Goal: Find specific page/section: Find specific page/section

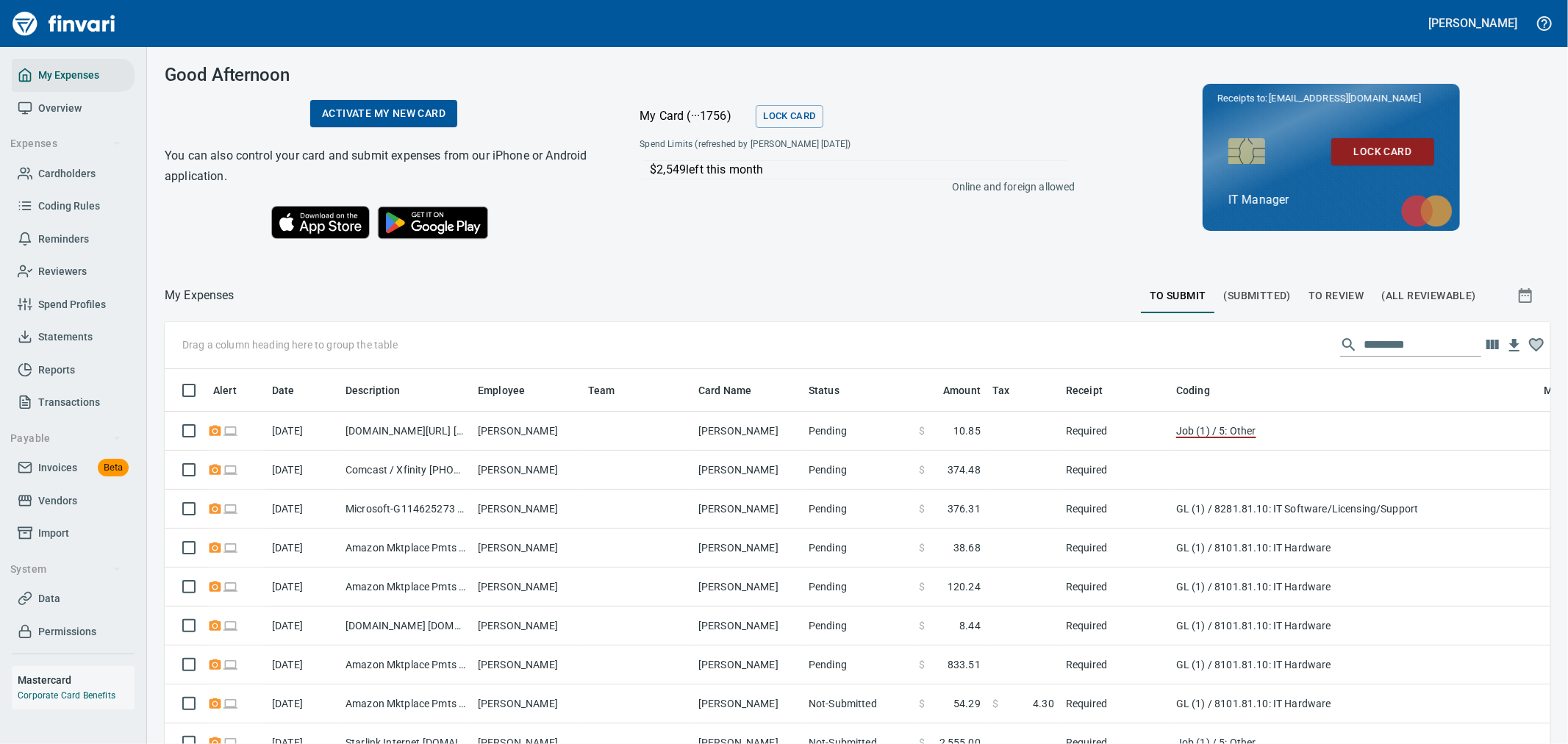
scroll to position [557, 1361]
click at [63, 465] on span "Invoices" at bounding box center [57, 468] width 39 height 18
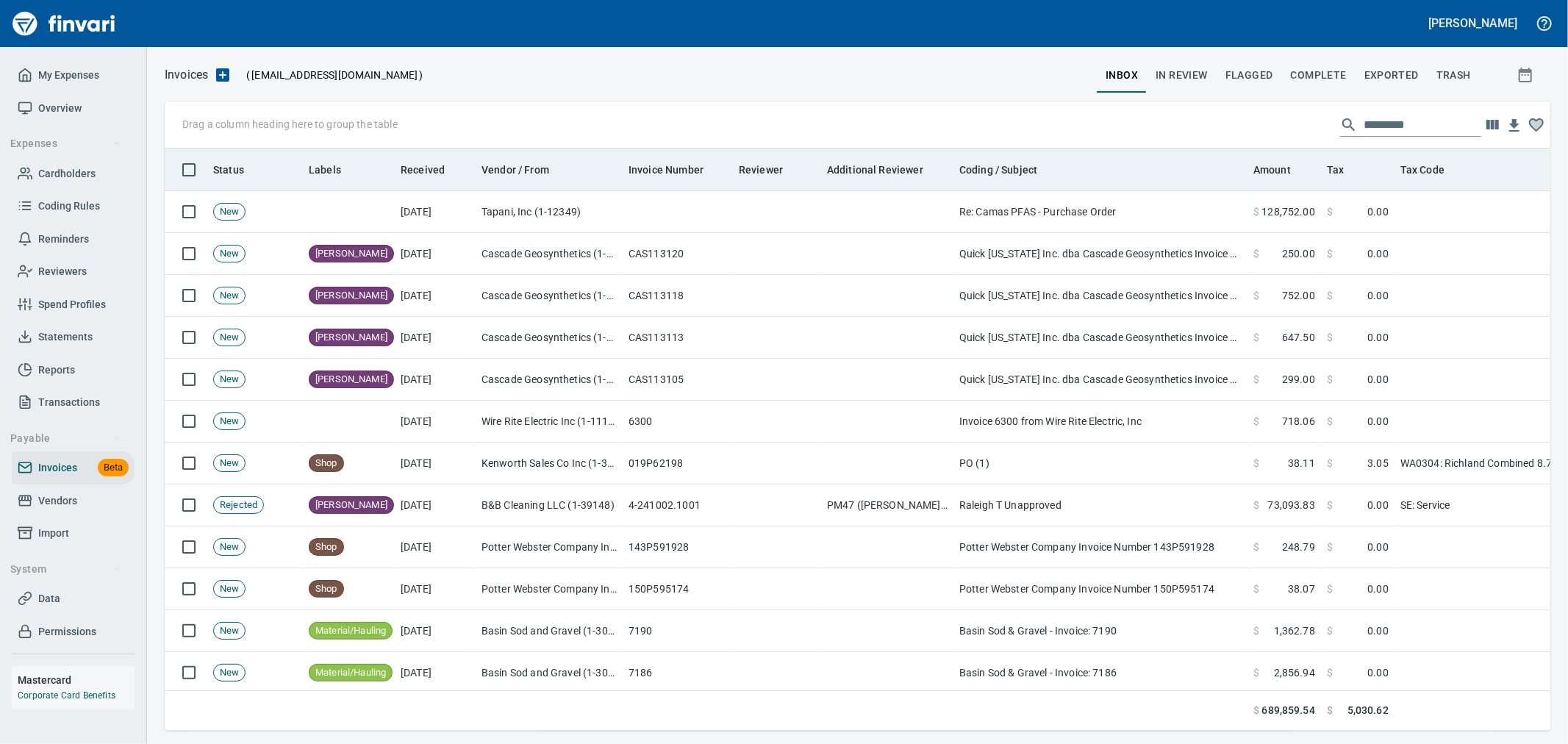
scroll to position [557, 1361]
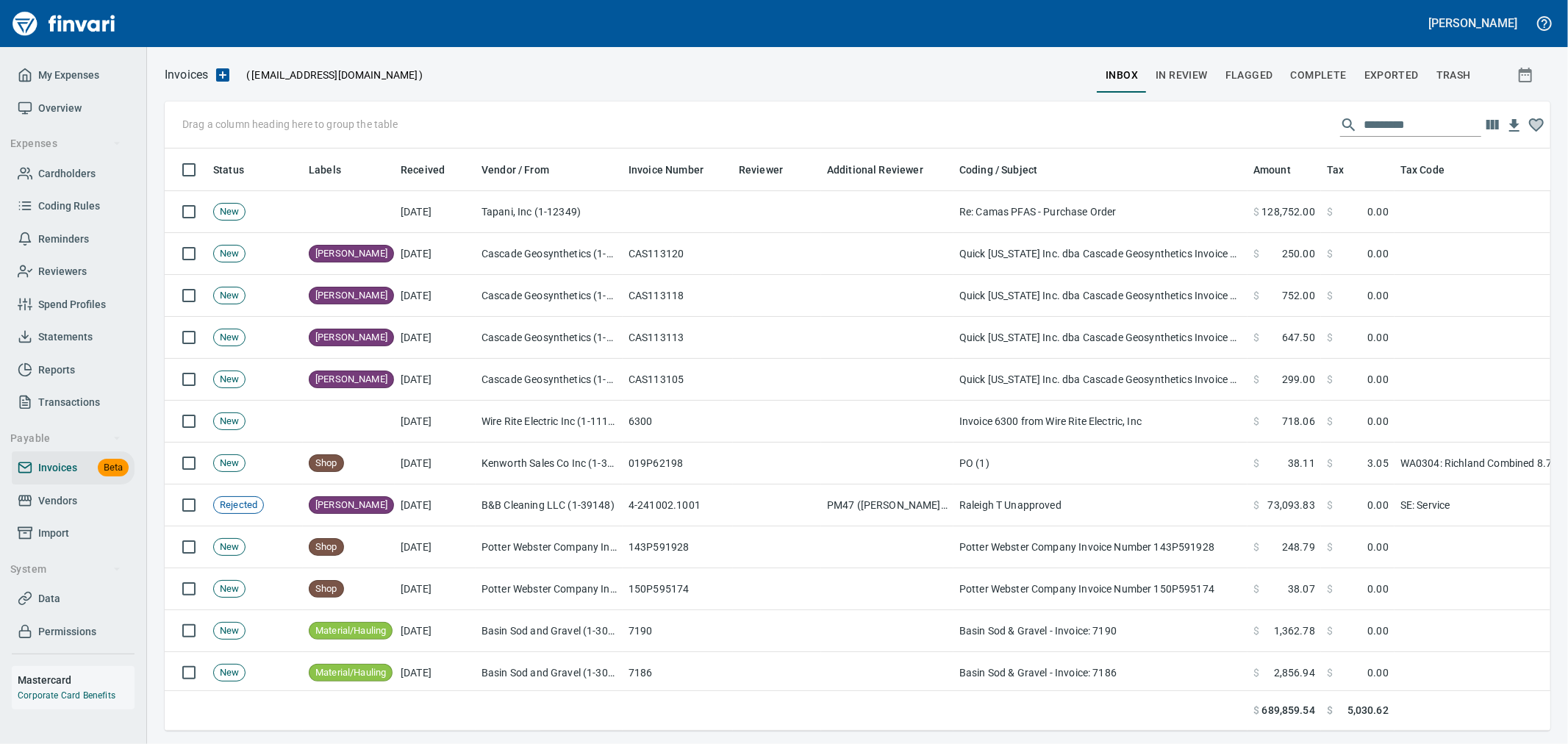
click at [1203, 70] on span "In Review" at bounding box center [1181, 75] width 52 height 18
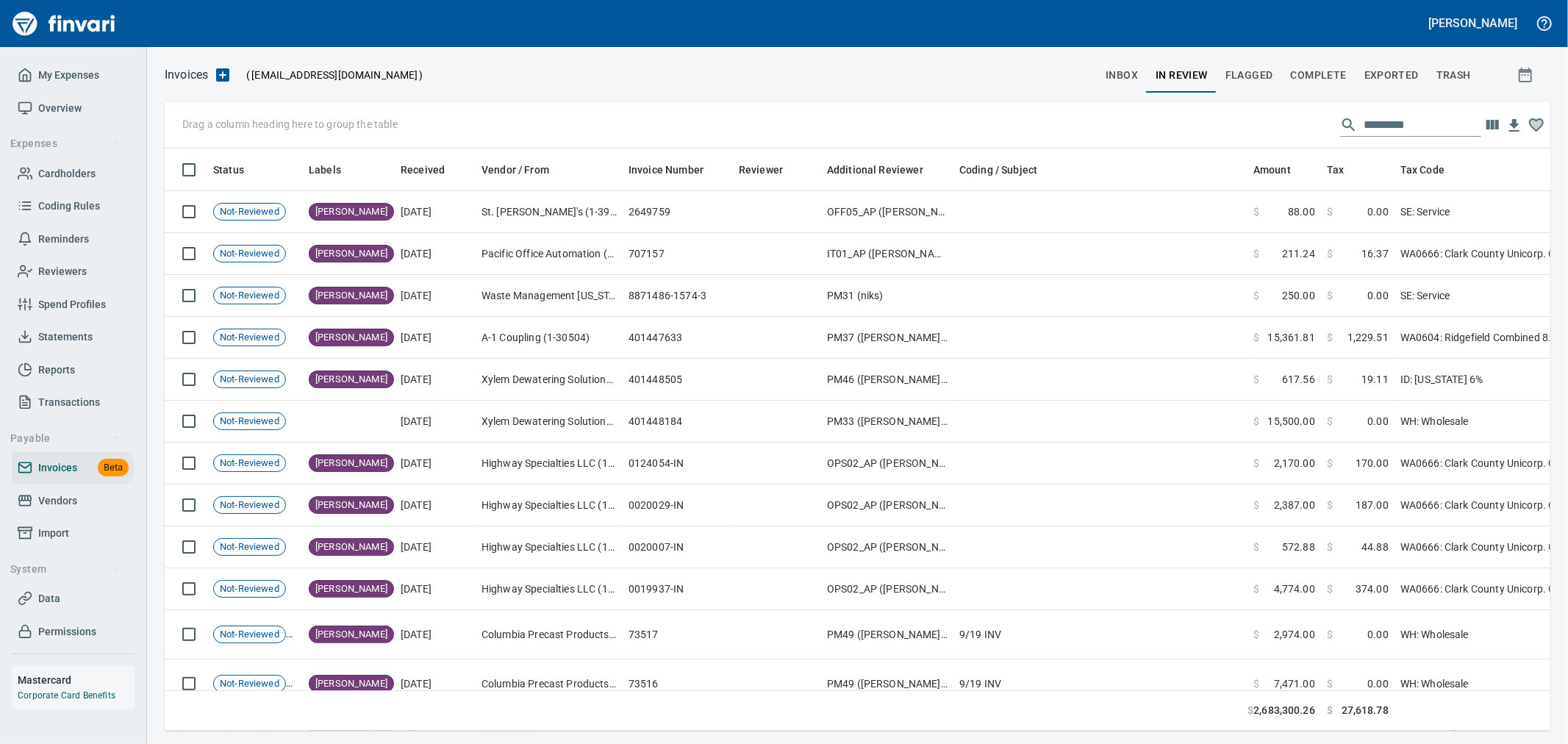
click at [1317, 72] on span "Complete" at bounding box center [1319, 75] width 56 height 18
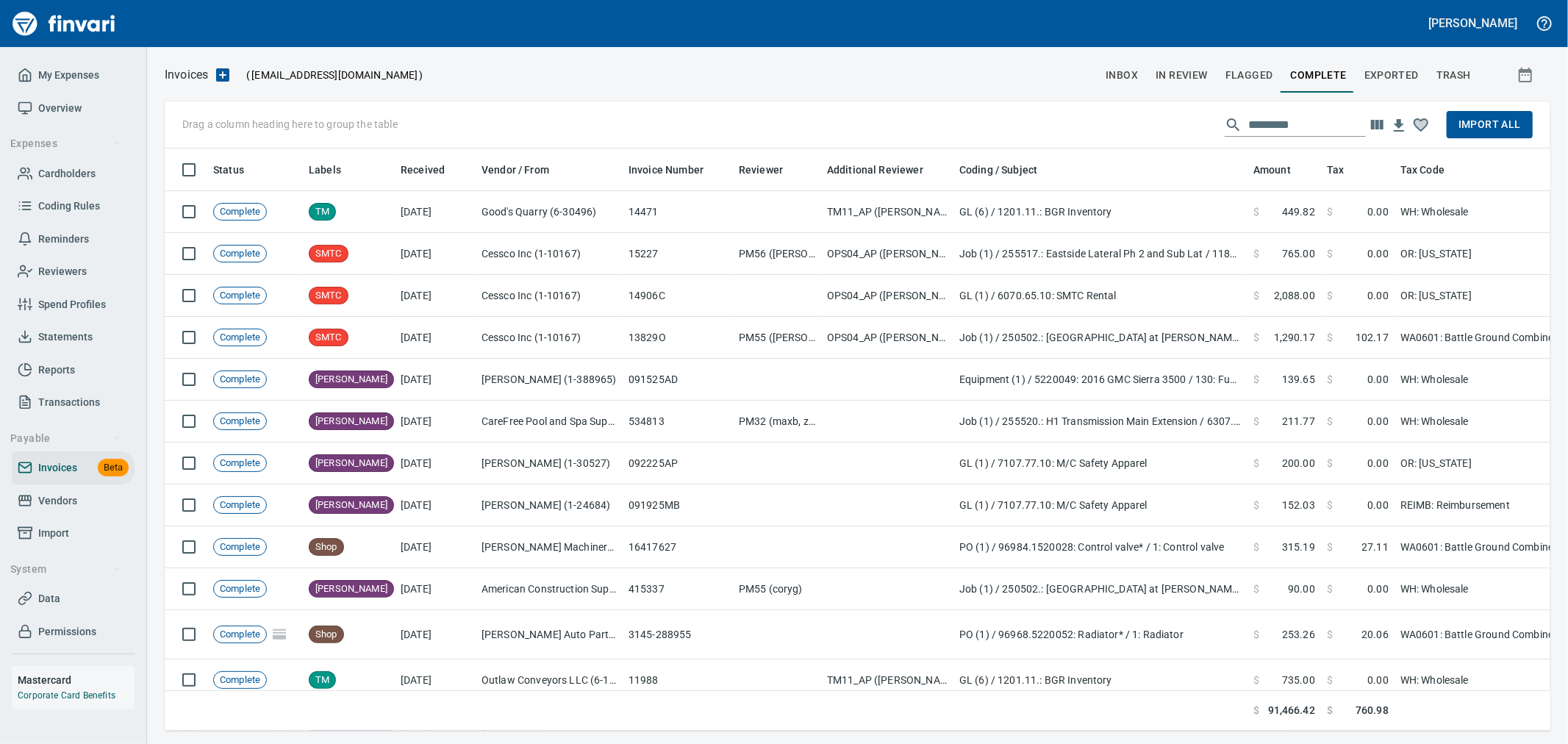
click at [1259, 120] on input "text" at bounding box center [1307, 125] width 117 height 23
paste input "**********"
type input "**********"
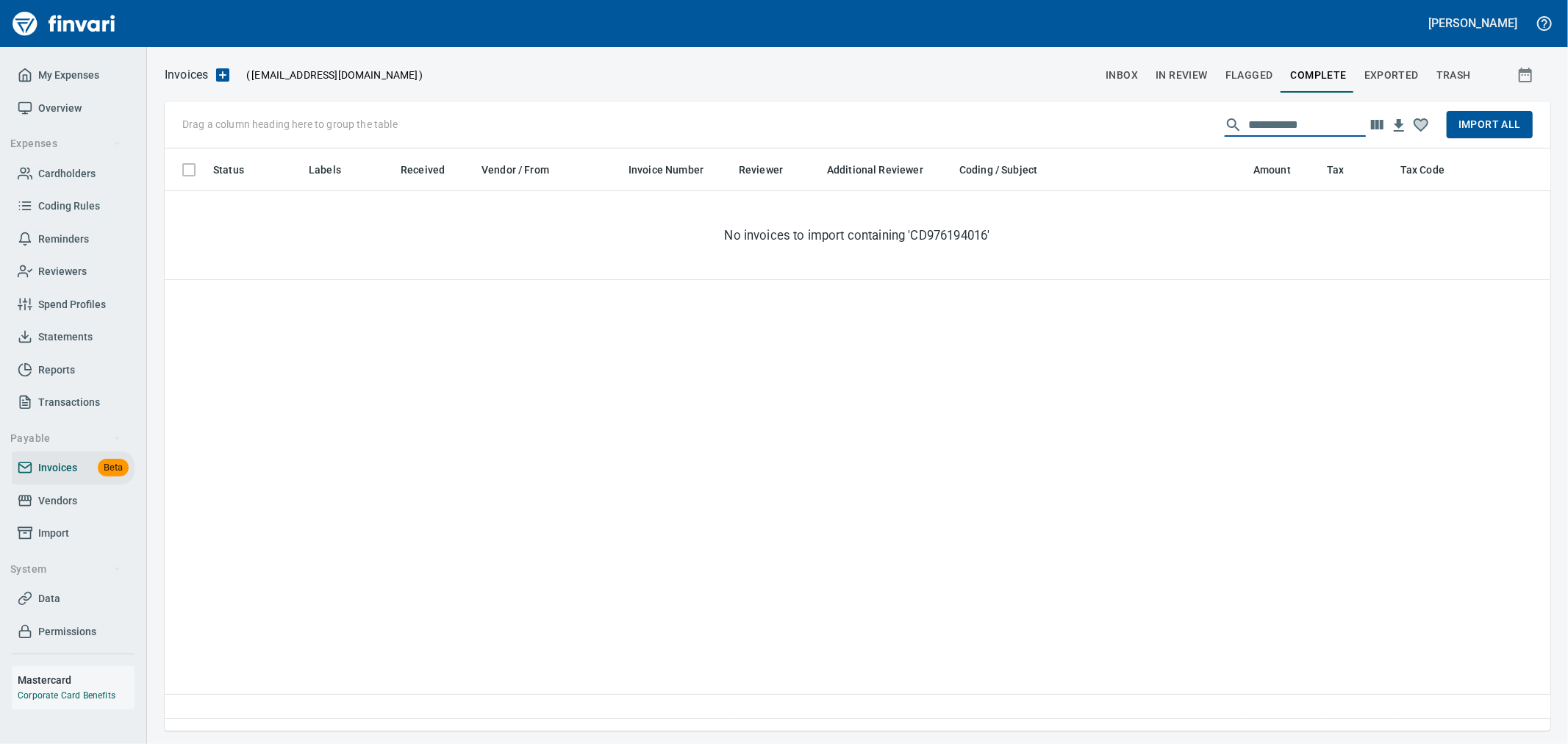
click at [1248, 122] on input "**********" at bounding box center [1307, 125] width 117 height 23
click at [1193, 77] on span "In Review" at bounding box center [1181, 75] width 52 height 18
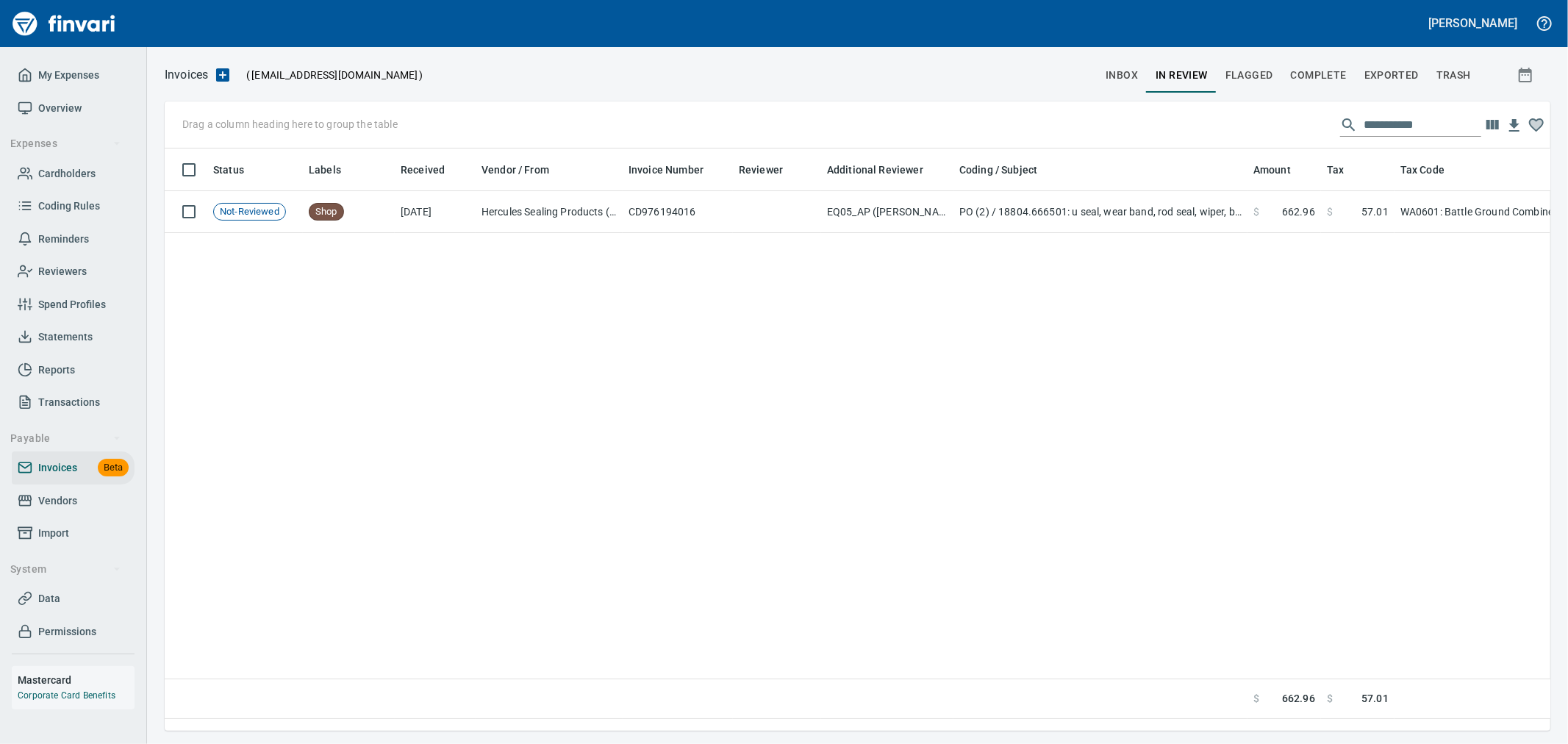
scroll to position [557, 1373]
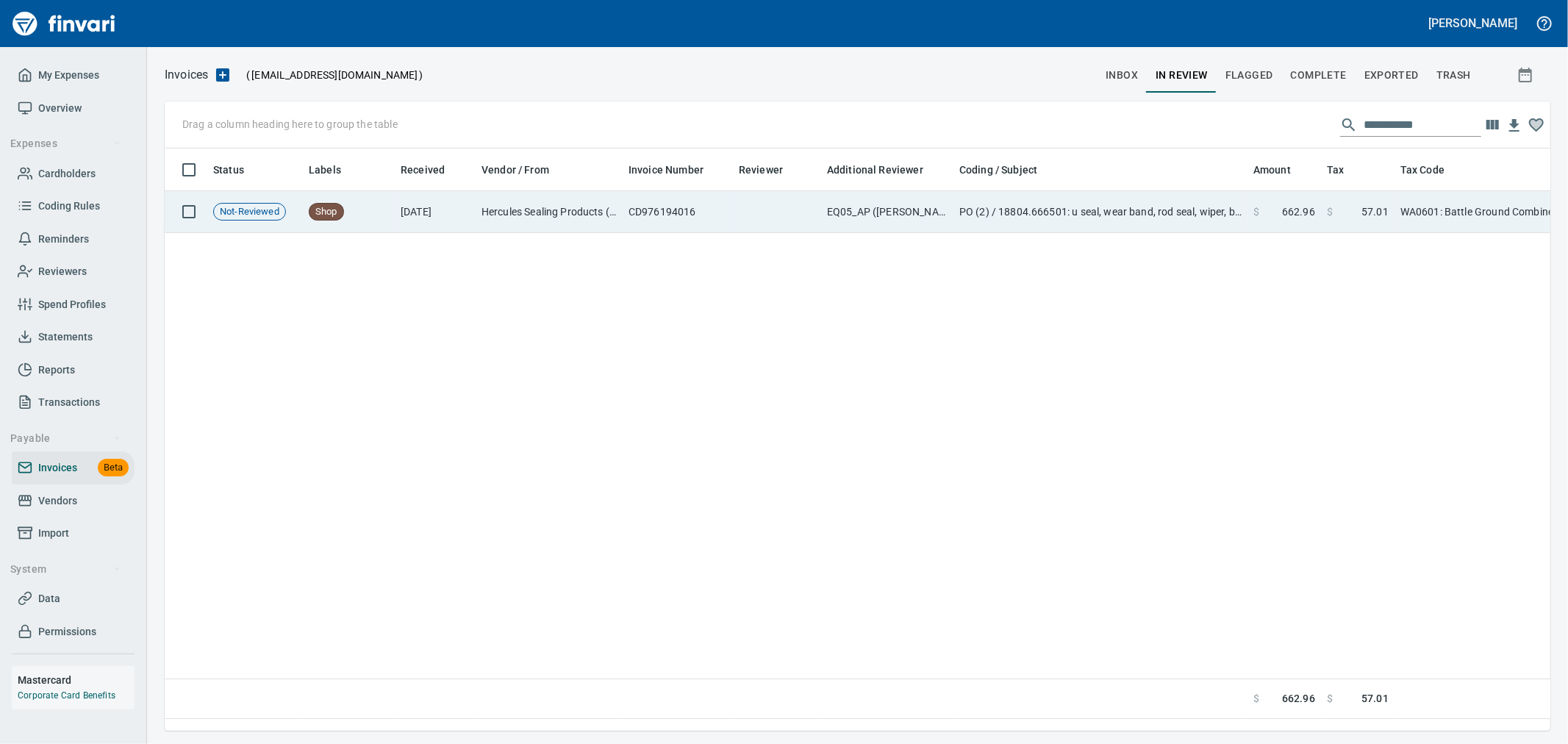
click at [1177, 200] on td "PO (2) / 18804.666501: u seal, wear band, rod seal, wiper, backer / 1: u seal, …" at bounding box center [1101, 212] width 294 height 42
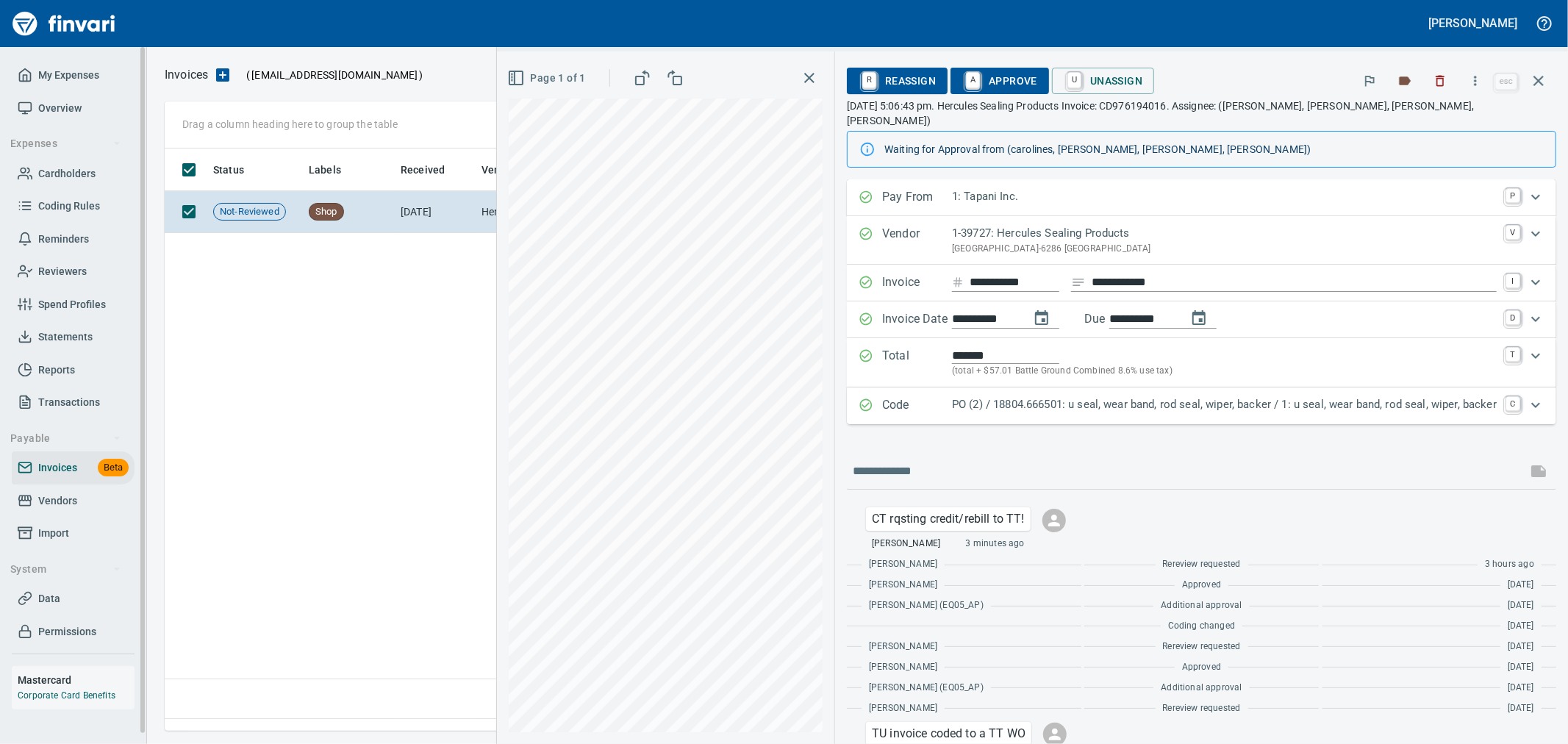
scroll to position [557, 1373]
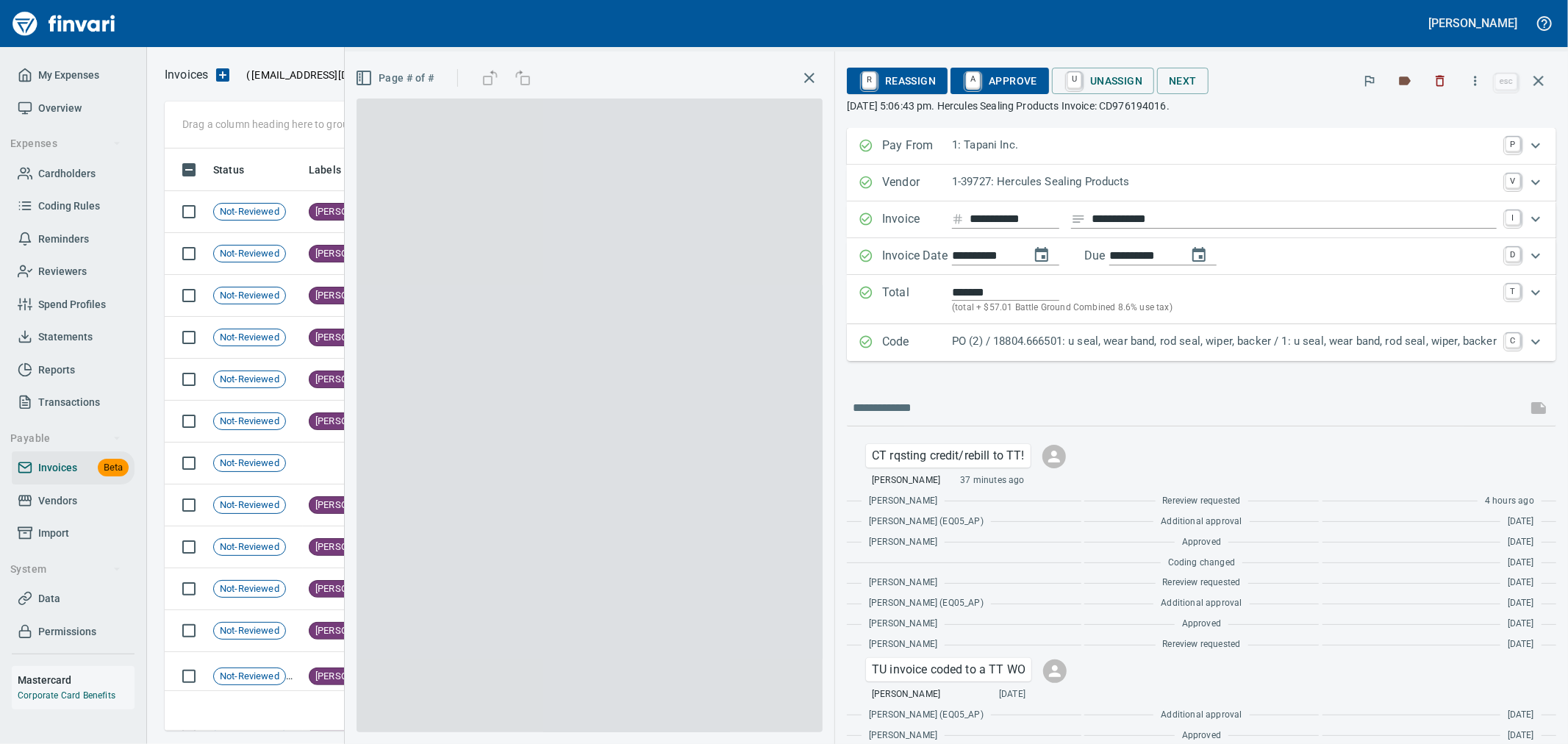
scroll to position [557, 1360]
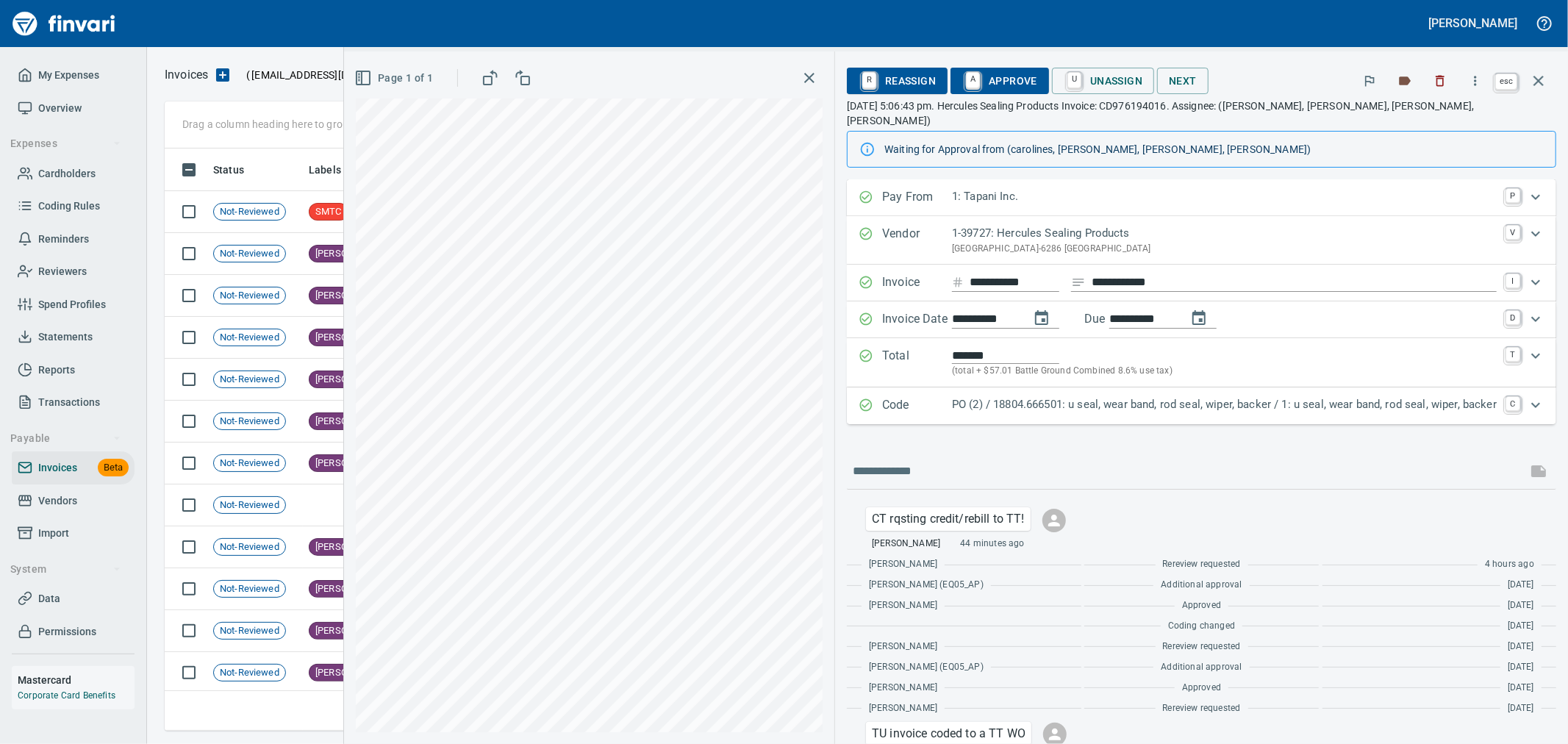
click at [1537, 75] on icon "button" at bounding box center [1539, 81] width 18 height 18
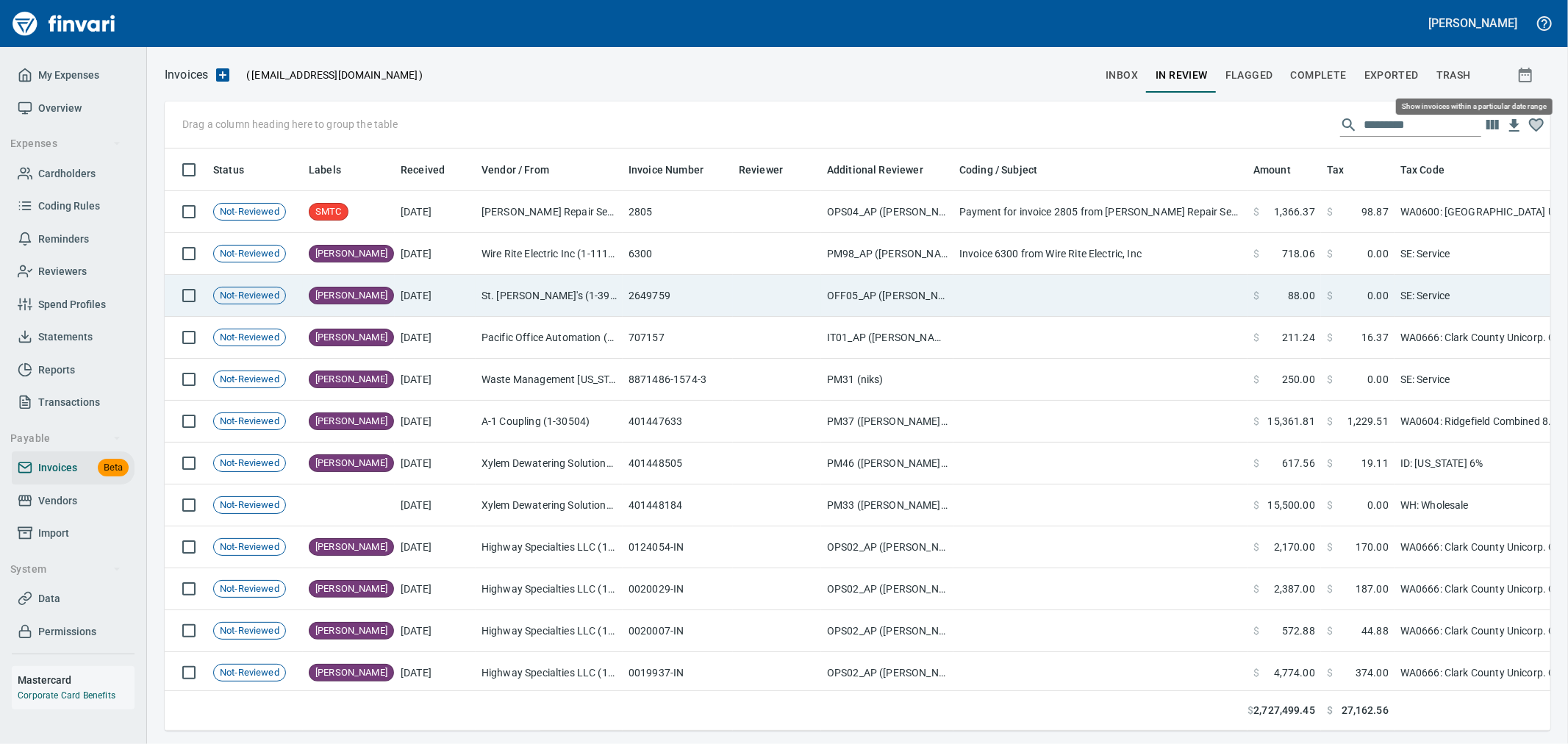
scroll to position [557, 1361]
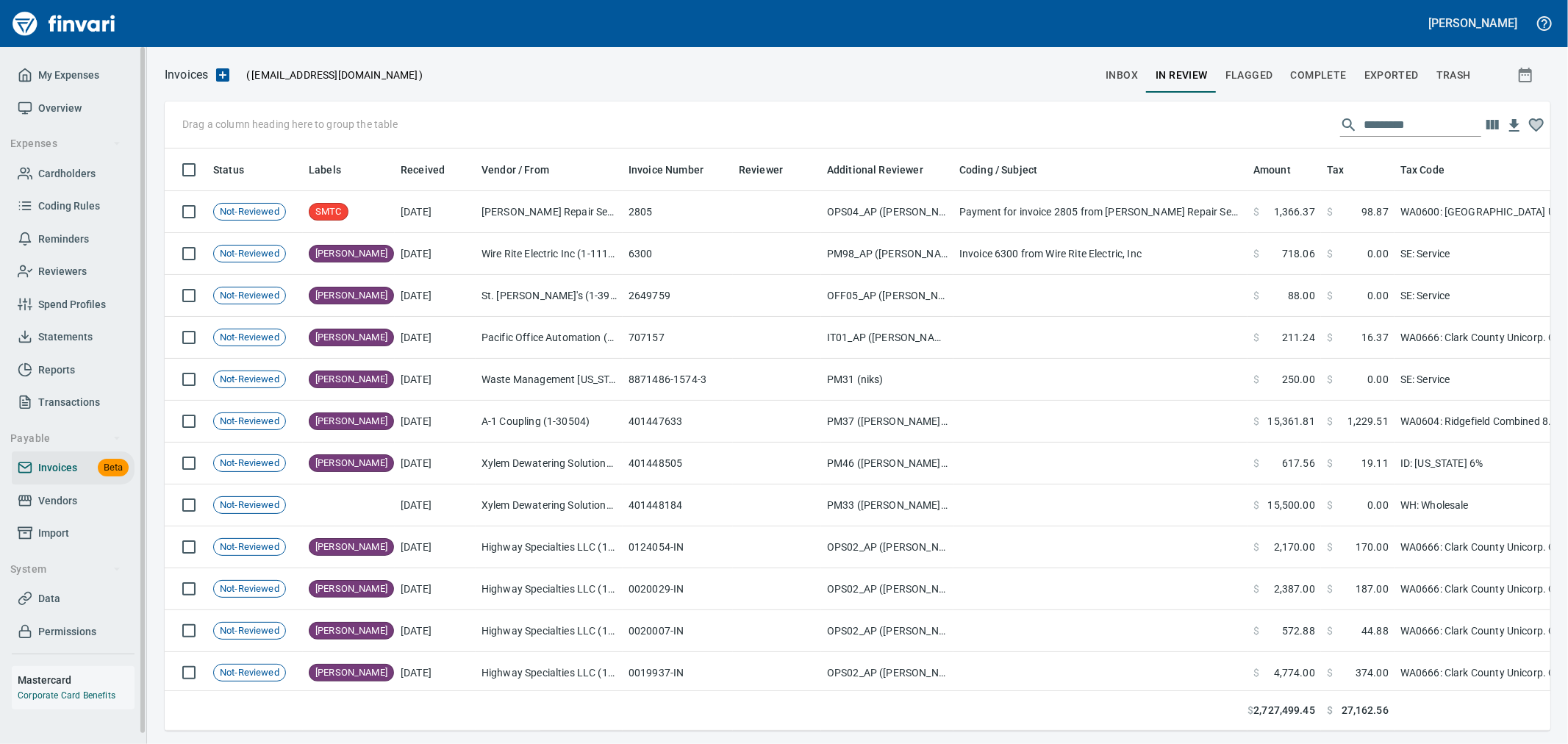
click at [61, 489] on link "Vendors" at bounding box center [73, 500] width 123 height 33
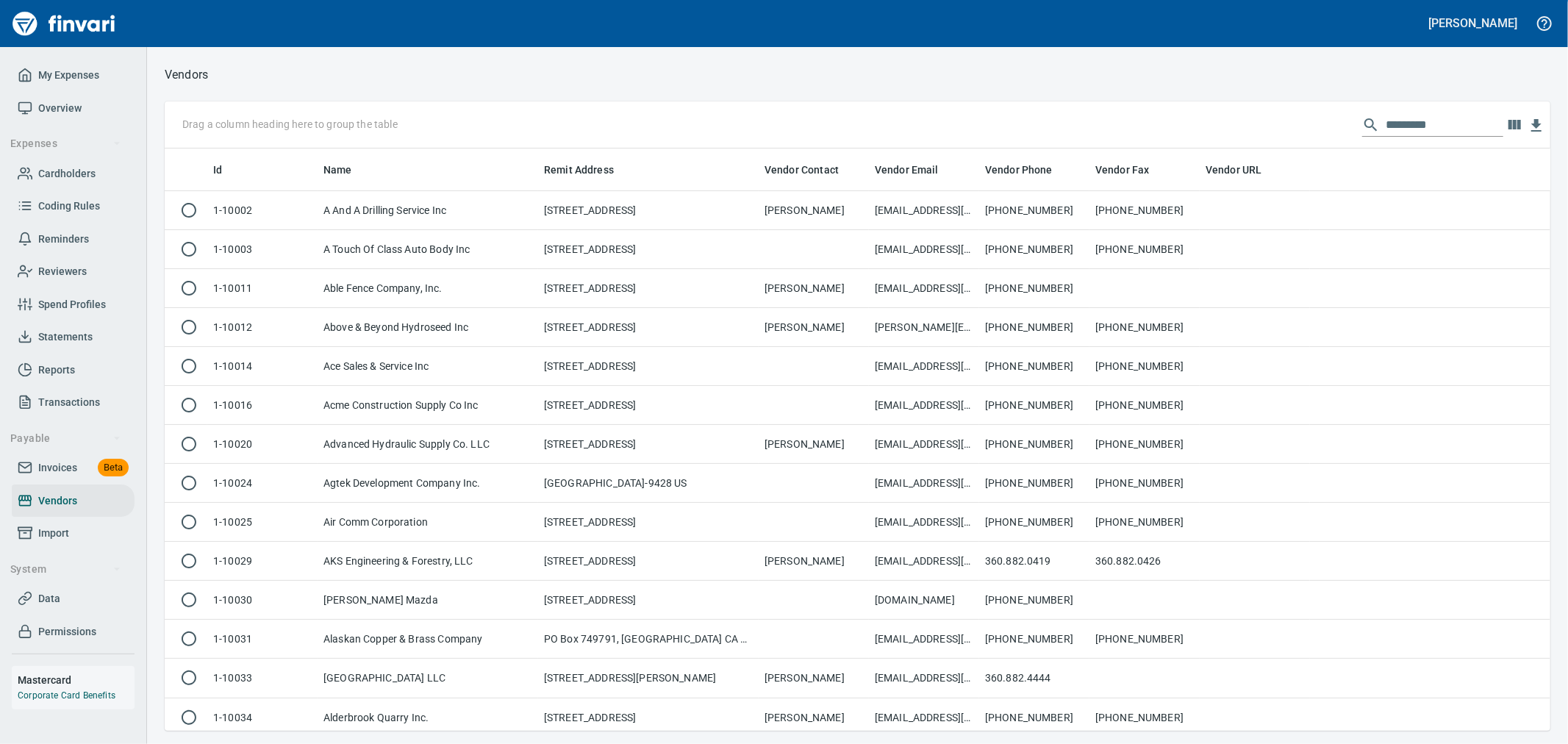
scroll to position [570, 1361]
click at [1392, 131] on input "text" at bounding box center [1444, 125] width 117 height 23
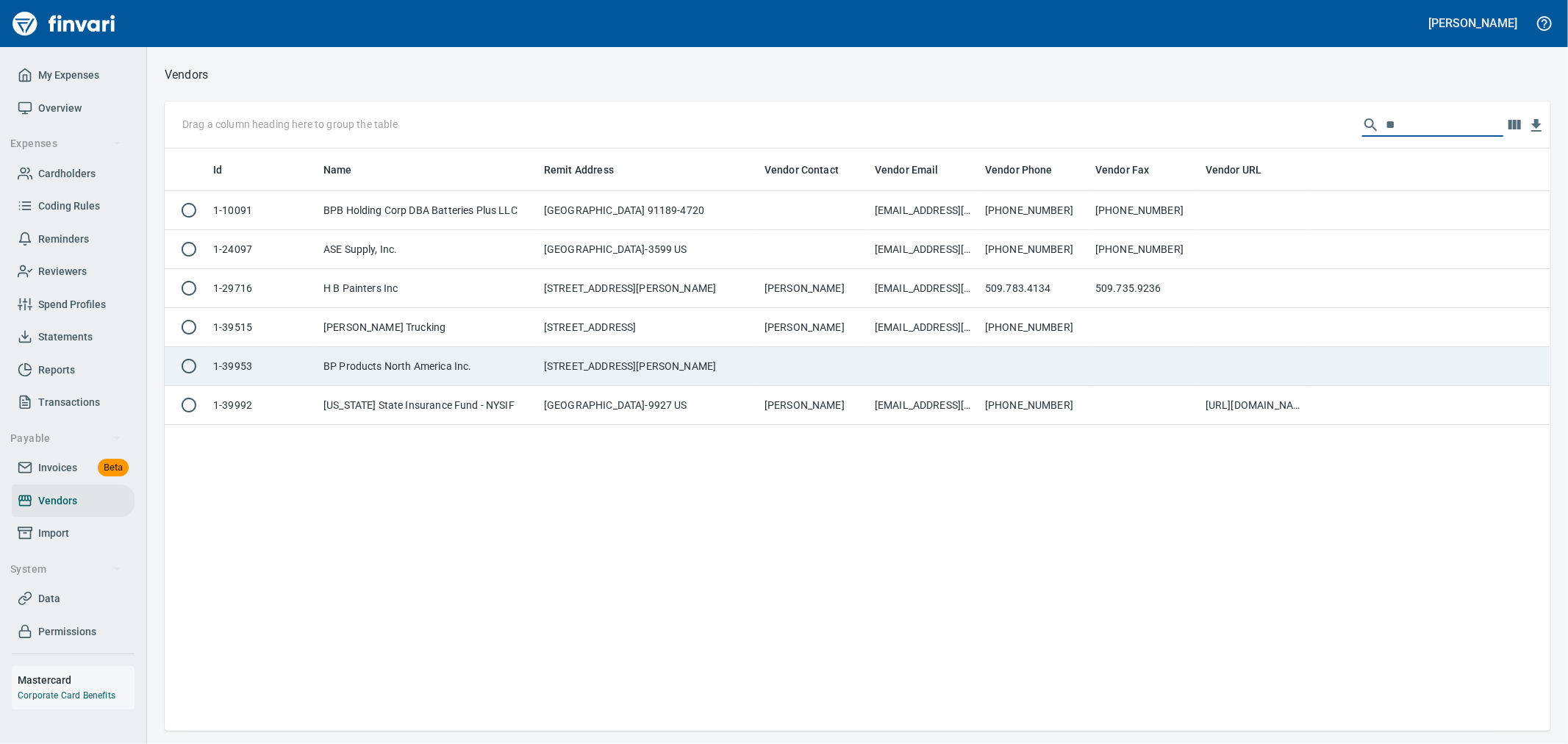
type input "**"
click at [824, 376] on td at bounding box center [814, 366] width 110 height 39
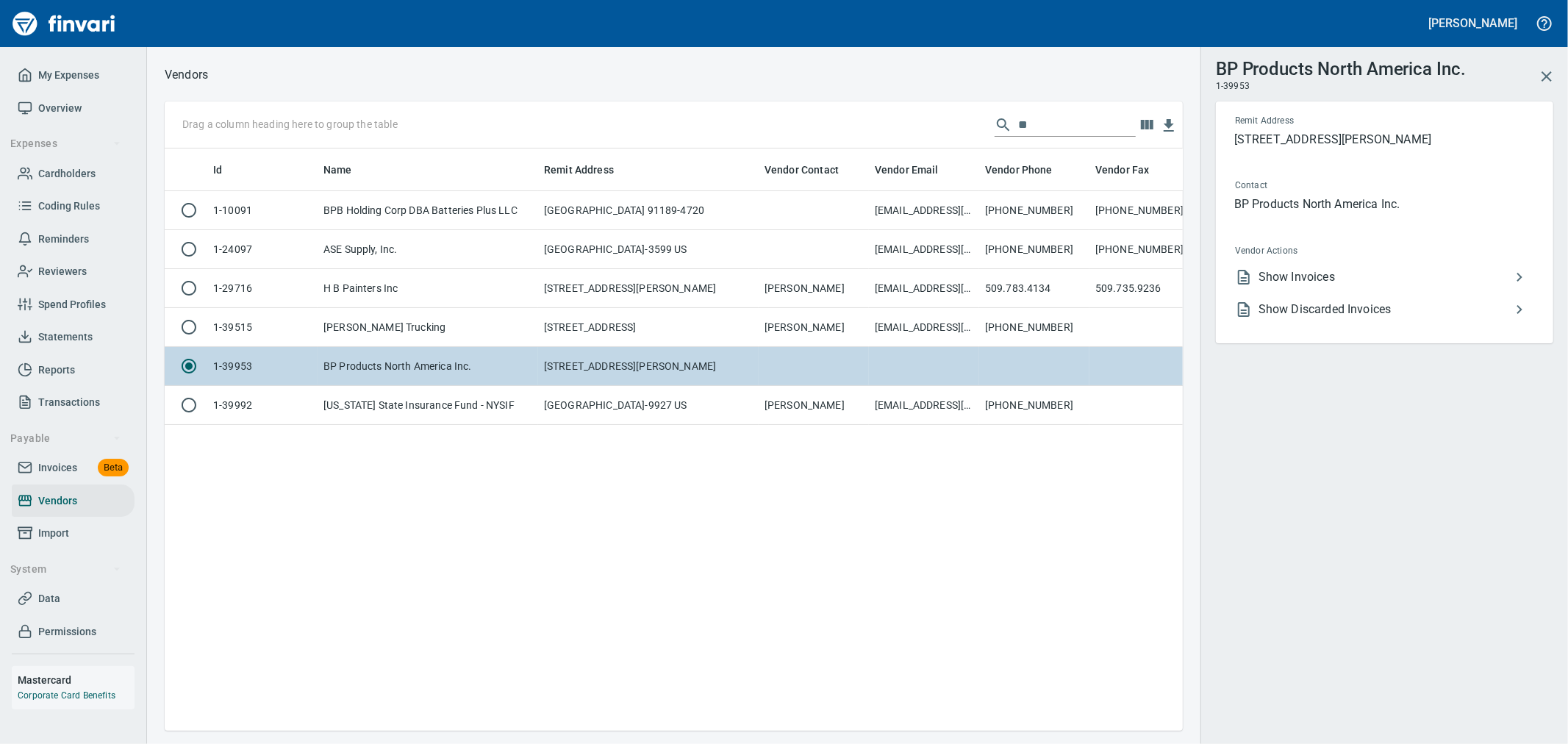
scroll to position [557, 1005]
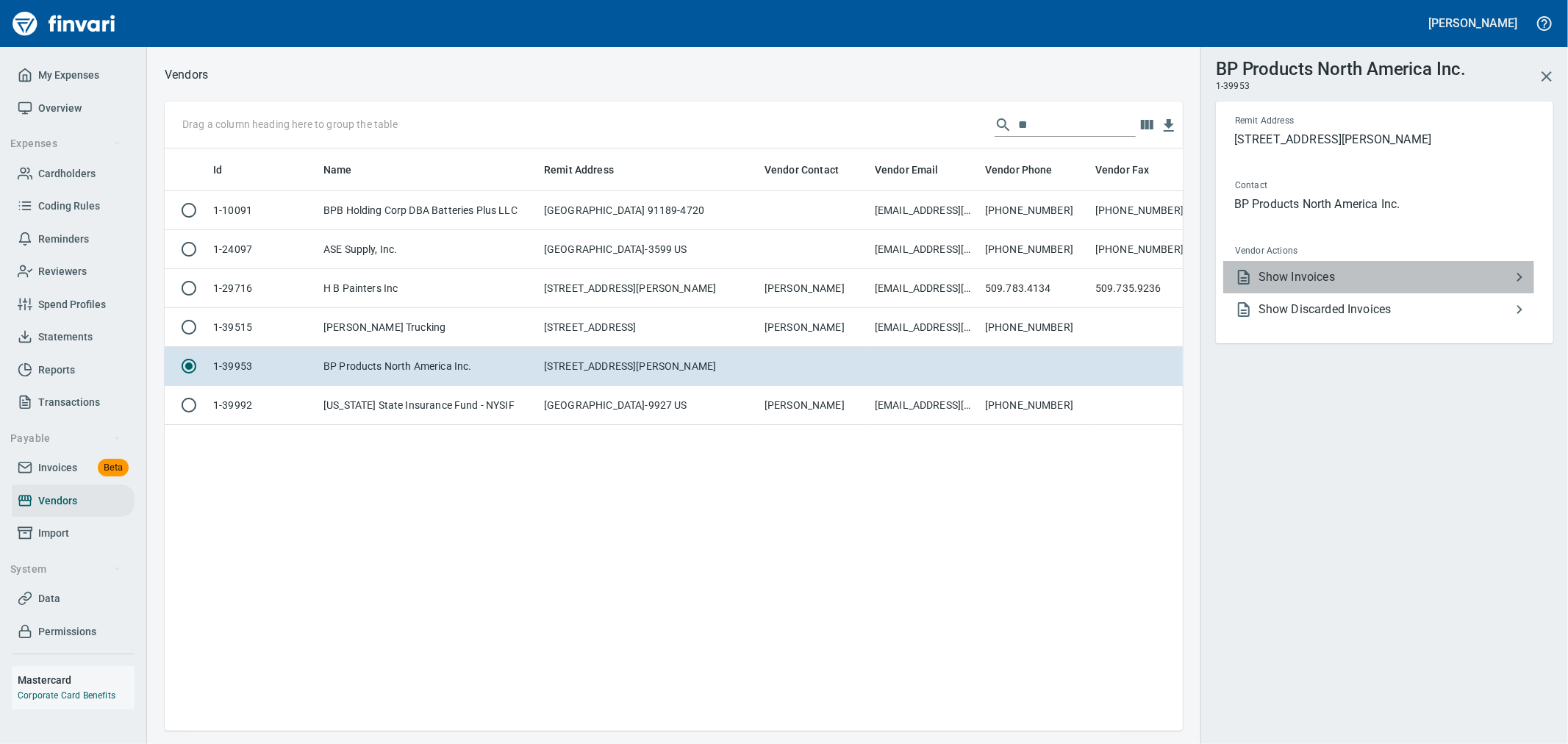
click at [1341, 290] on li "Show Invoices" at bounding box center [1378, 277] width 311 height 33
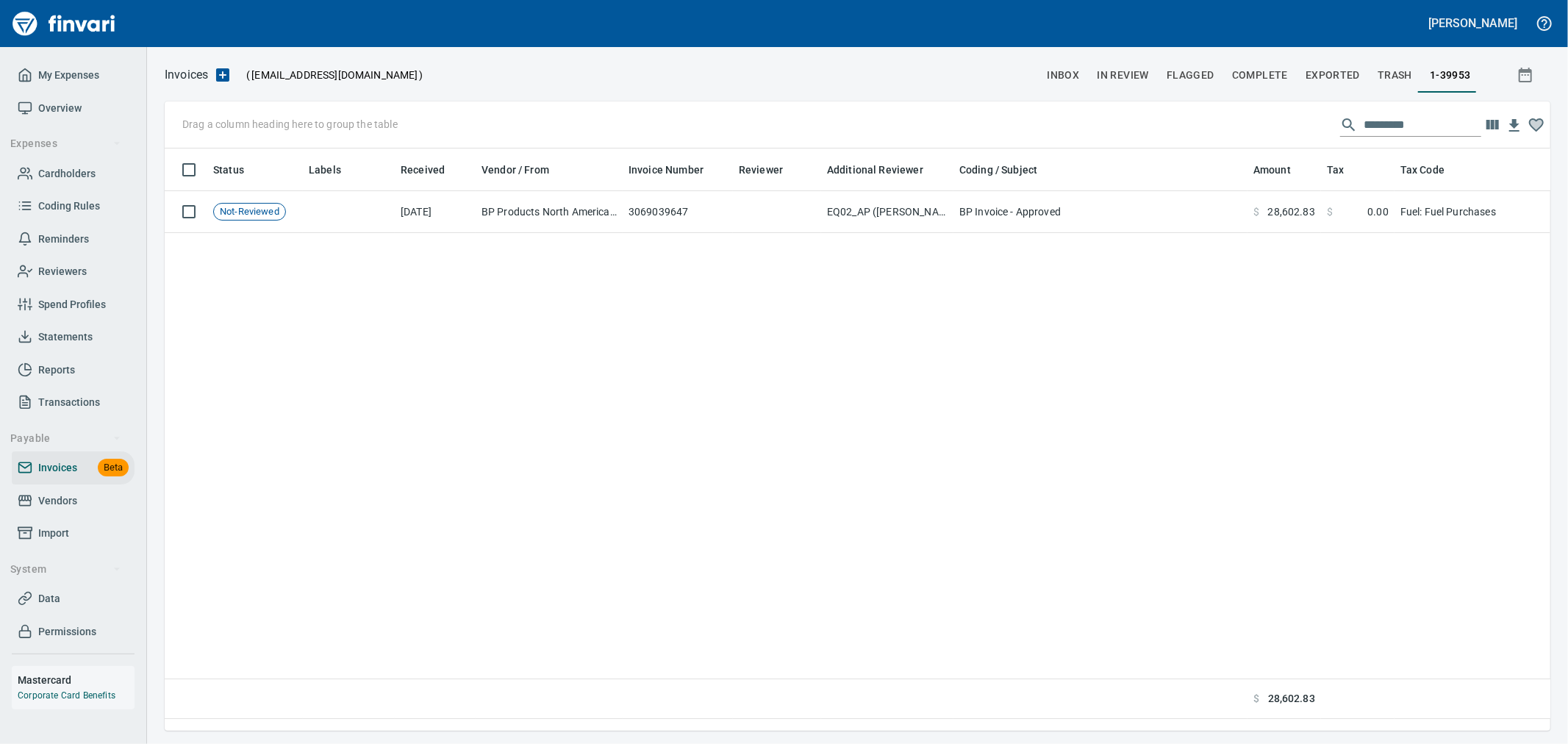
scroll to position [557, 1373]
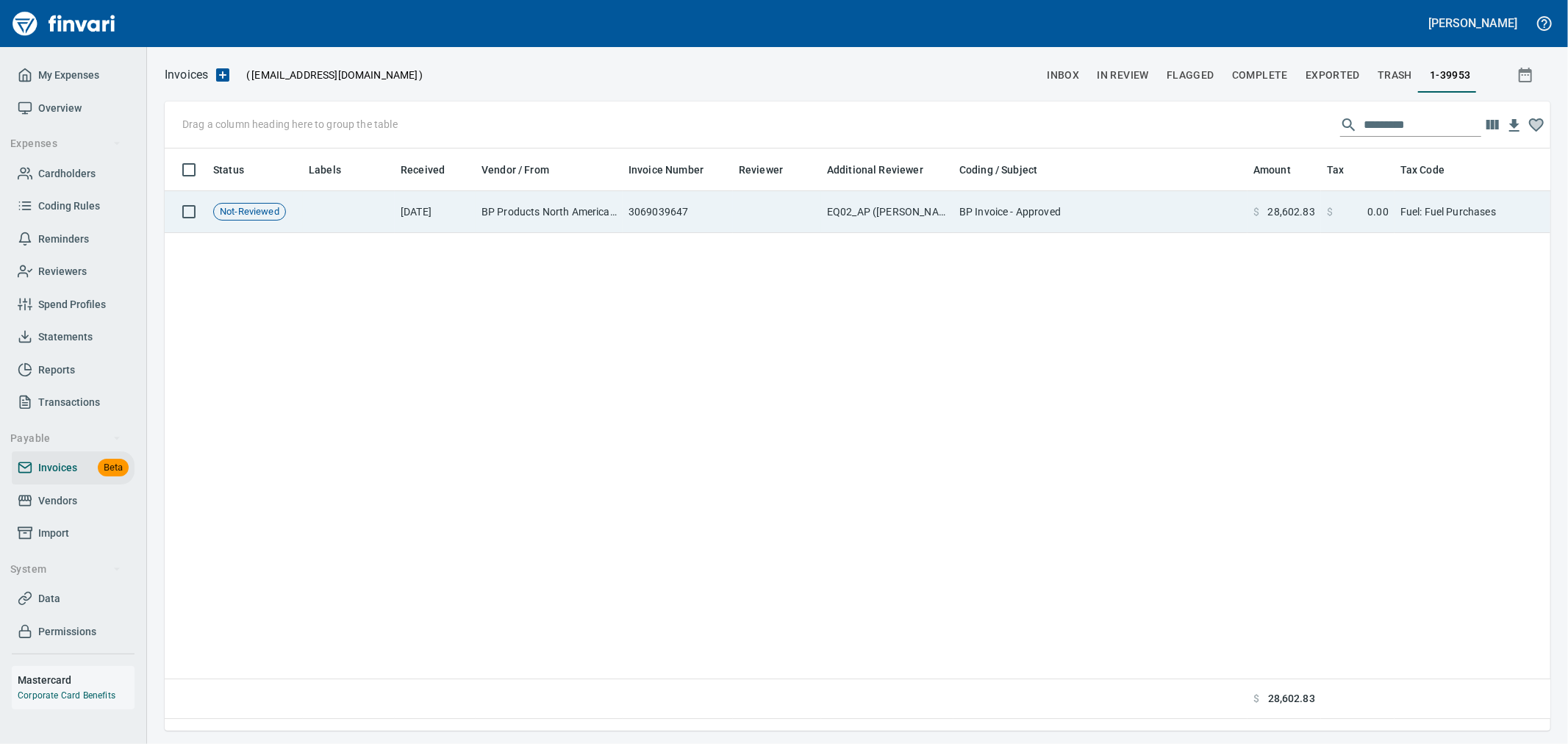
click at [1200, 221] on td "BP Invoice - Approved" at bounding box center [1101, 212] width 294 height 42
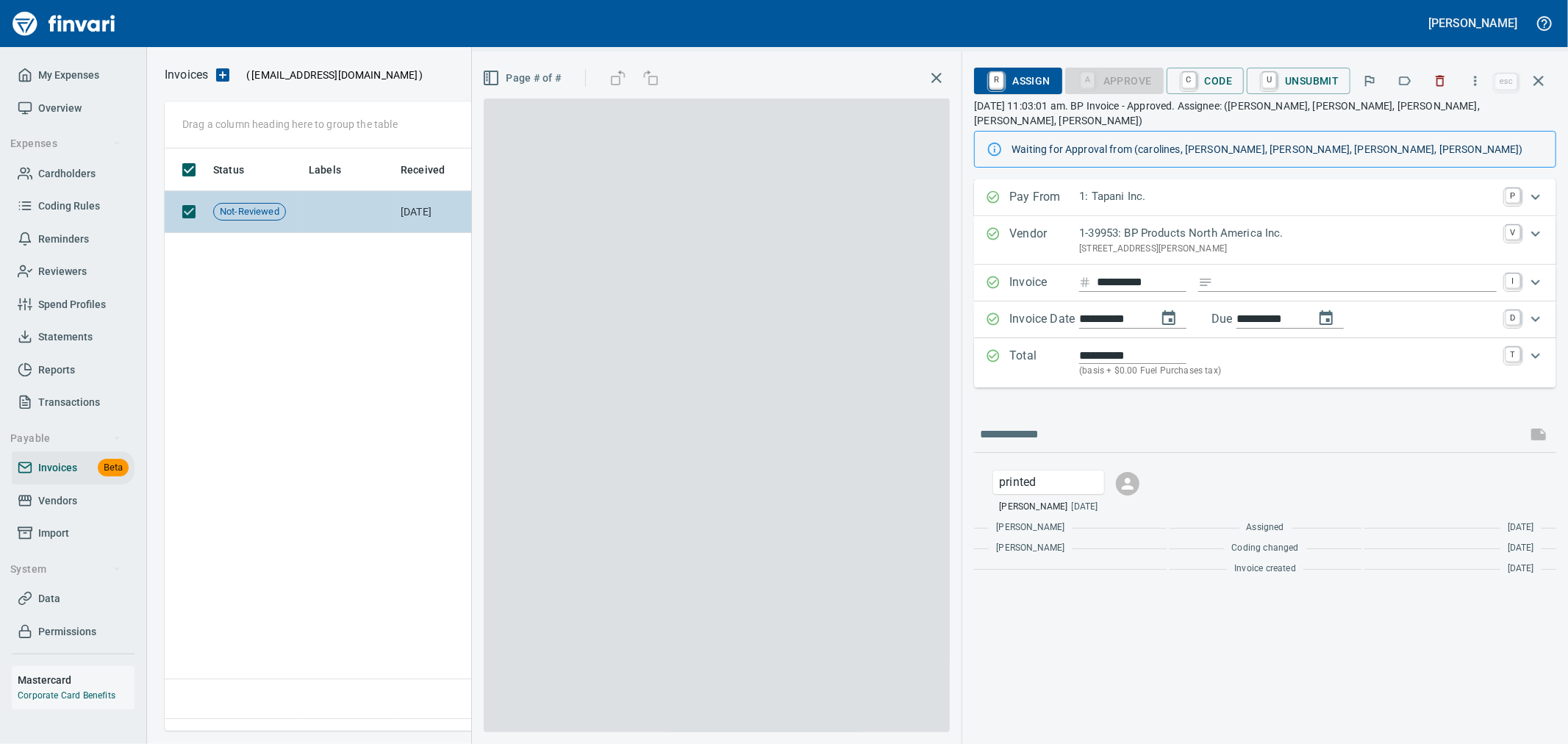
scroll to position [557, 1373]
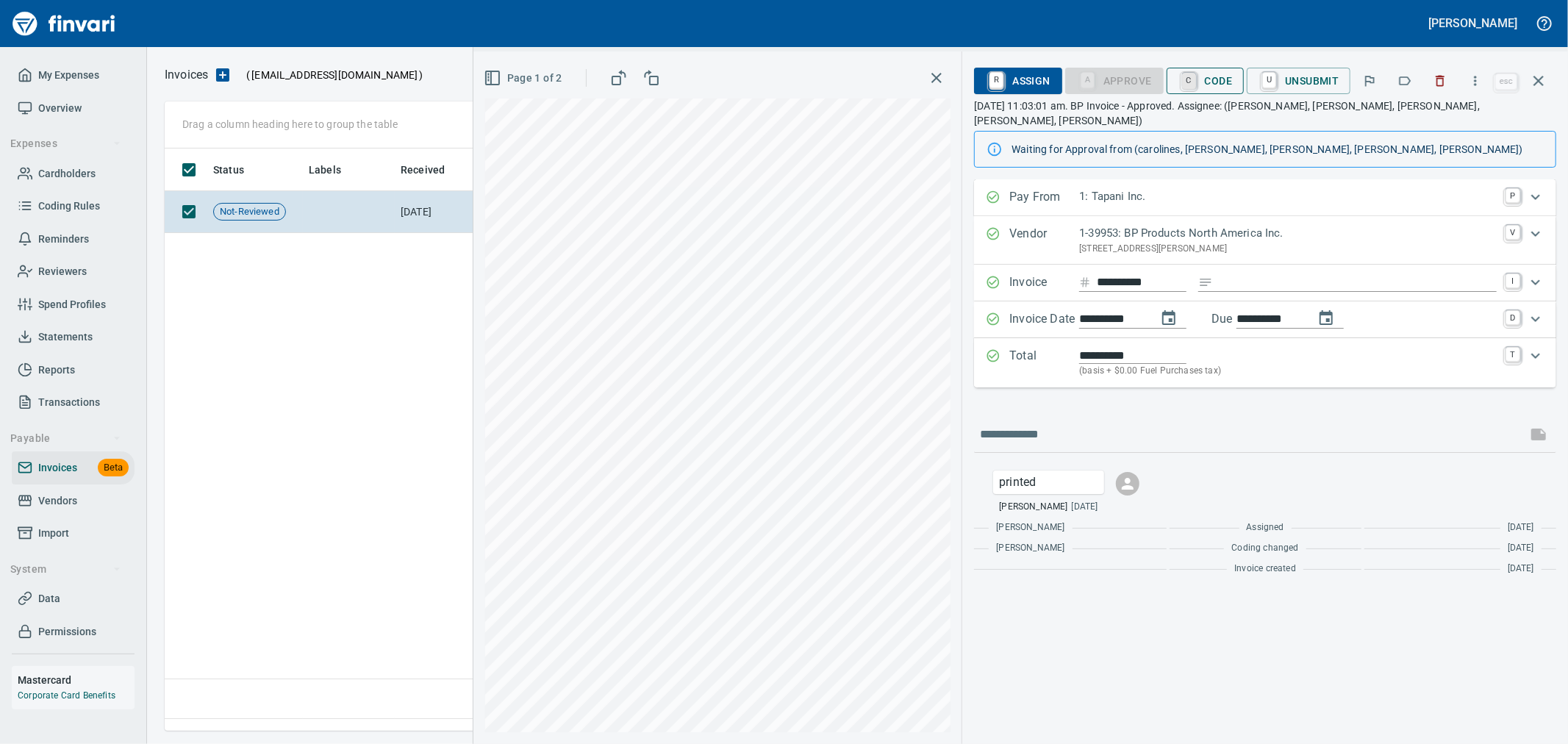
click at [1192, 83] on link "C" at bounding box center [1189, 81] width 14 height 16
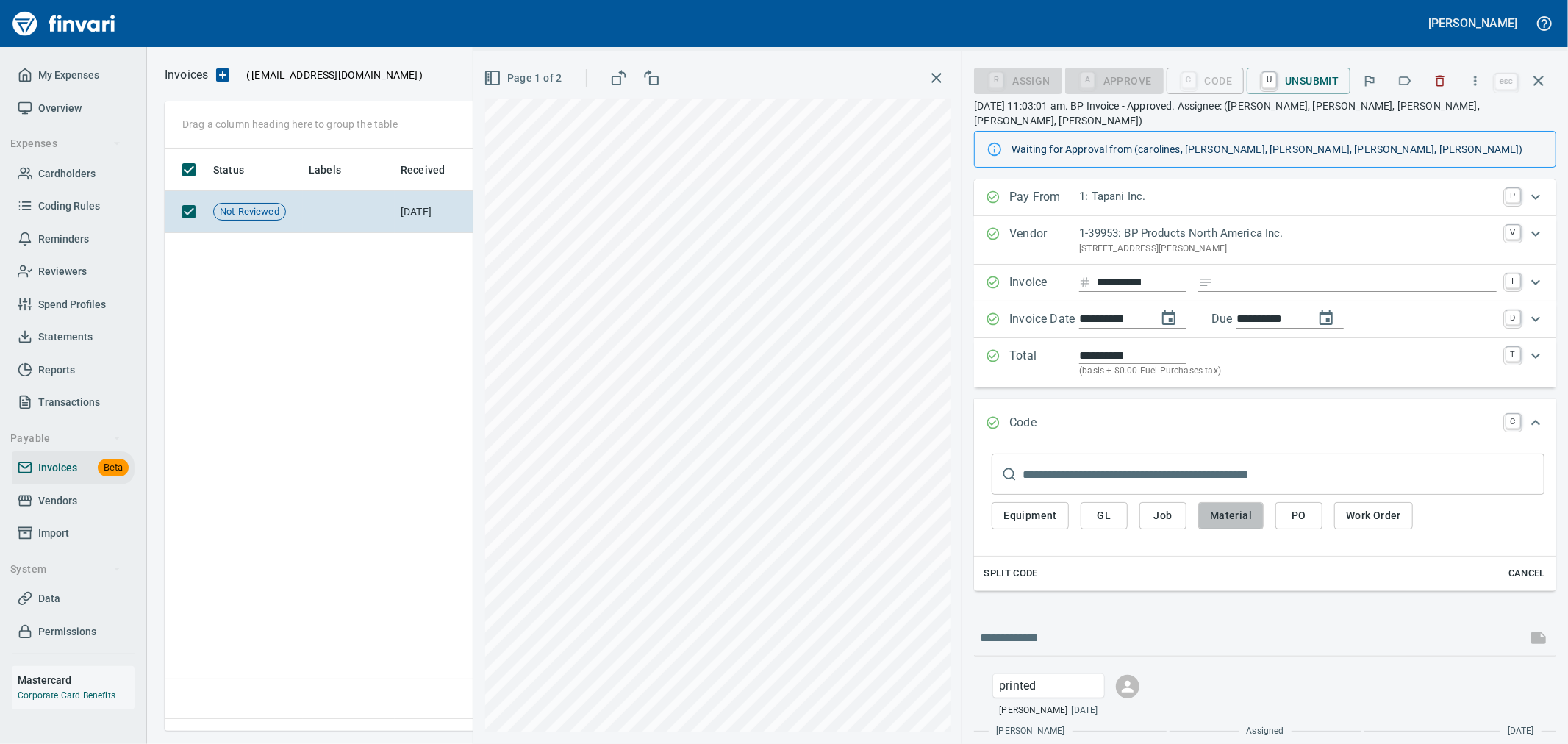
click at [1240, 507] on span "Material" at bounding box center [1231, 516] width 42 height 18
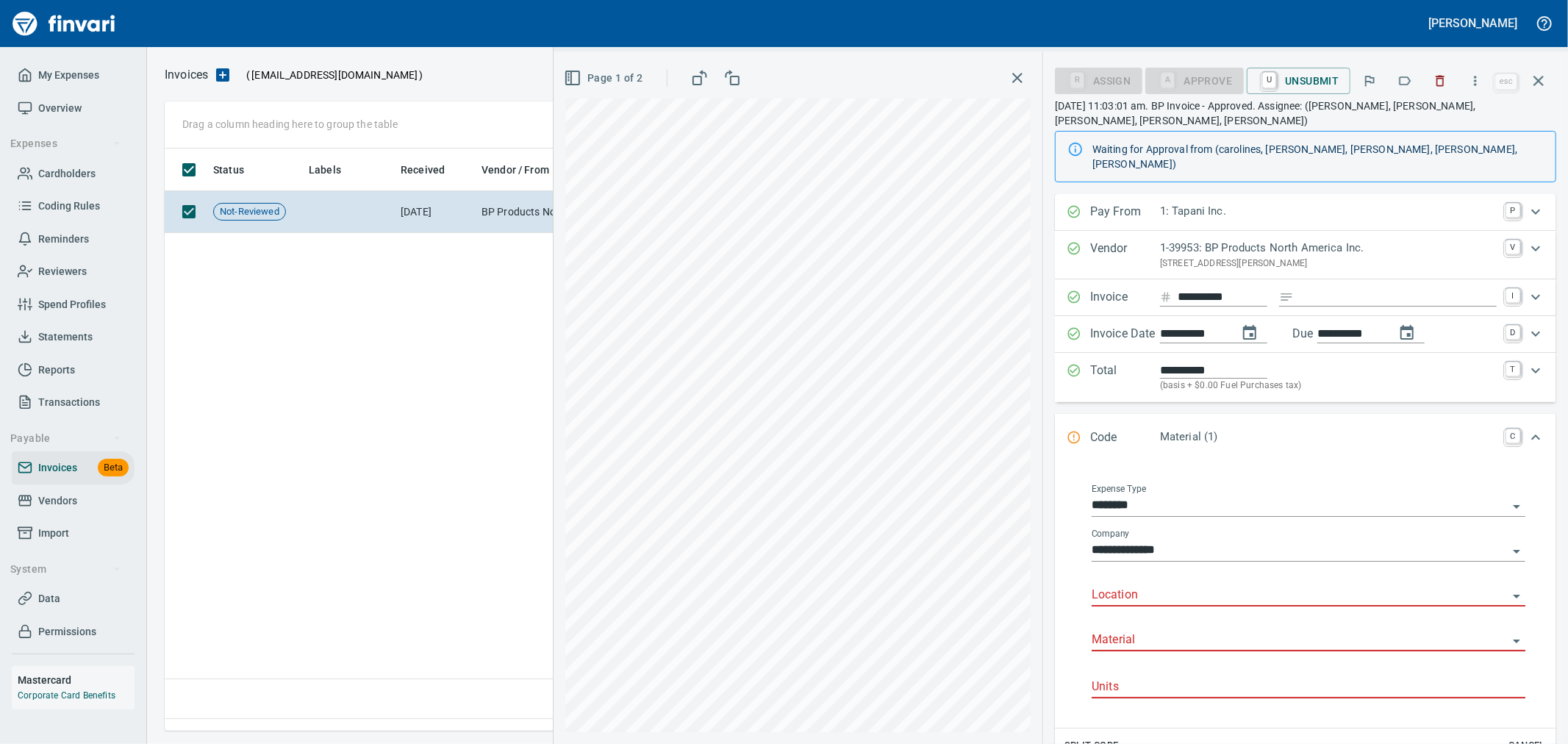
click at [1163, 585] on input "Location" at bounding box center [1300, 595] width 416 height 21
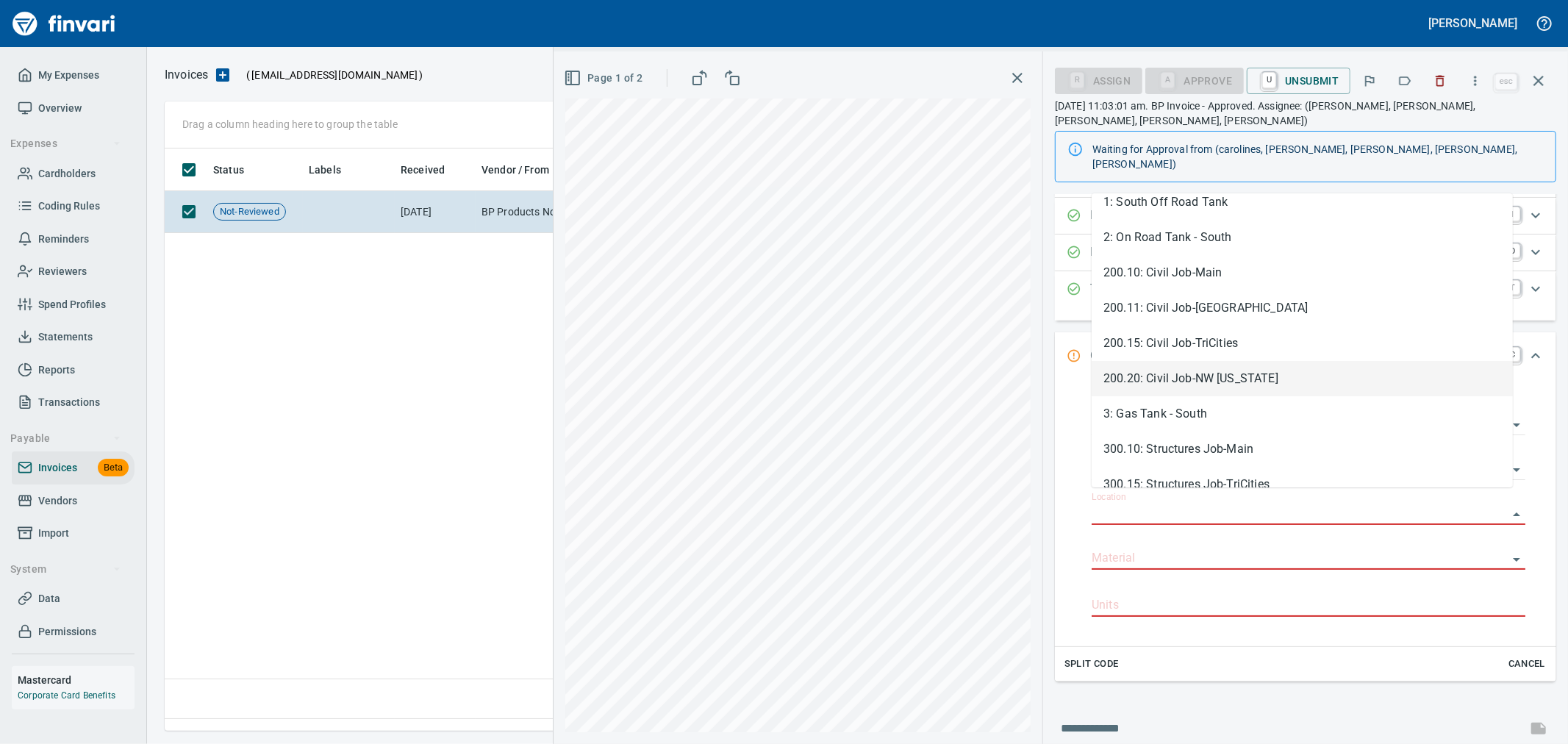
scroll to position [245, 0]
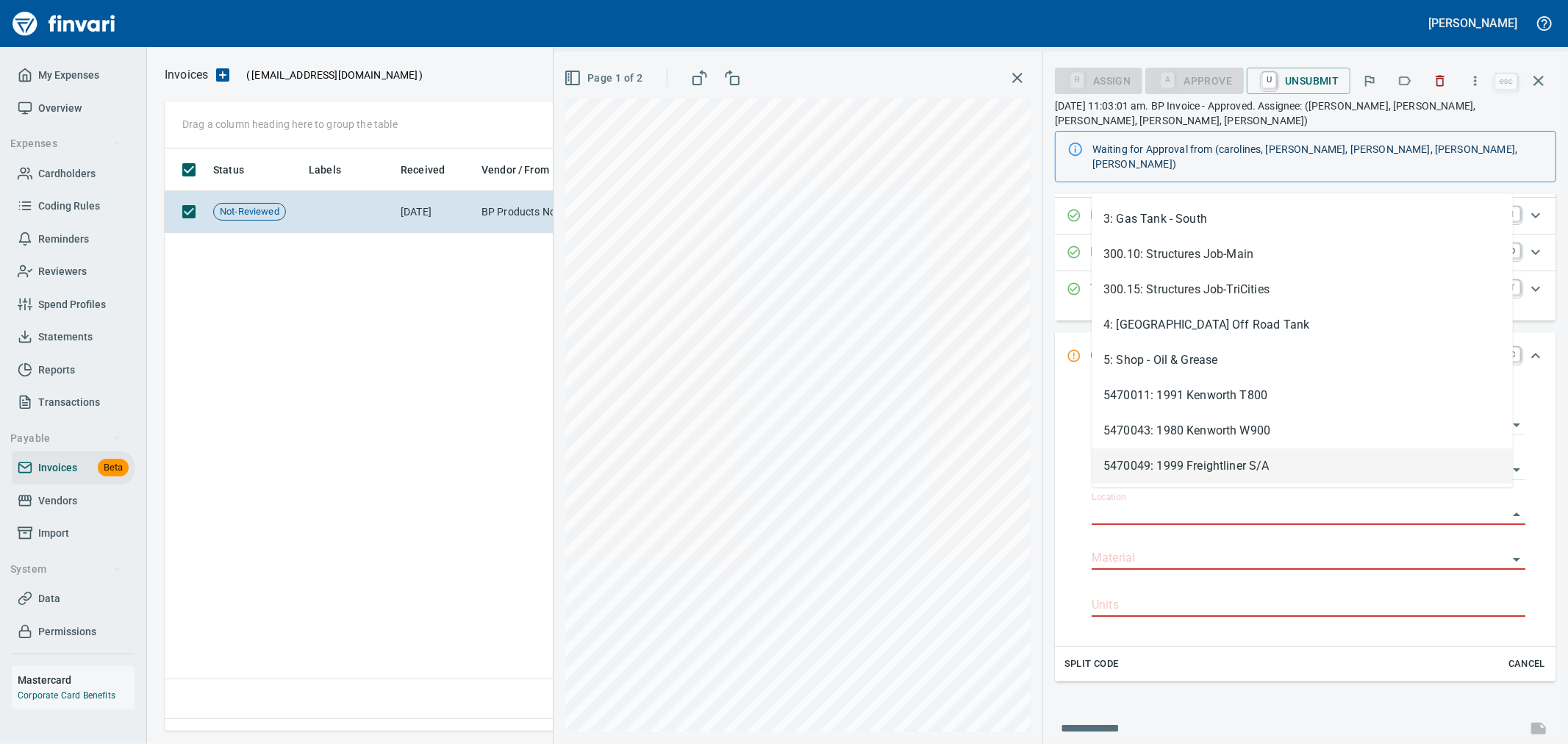
click at [1517, 656] on span "Cancel" at bounding box center [1526, 664] width 40 height 17
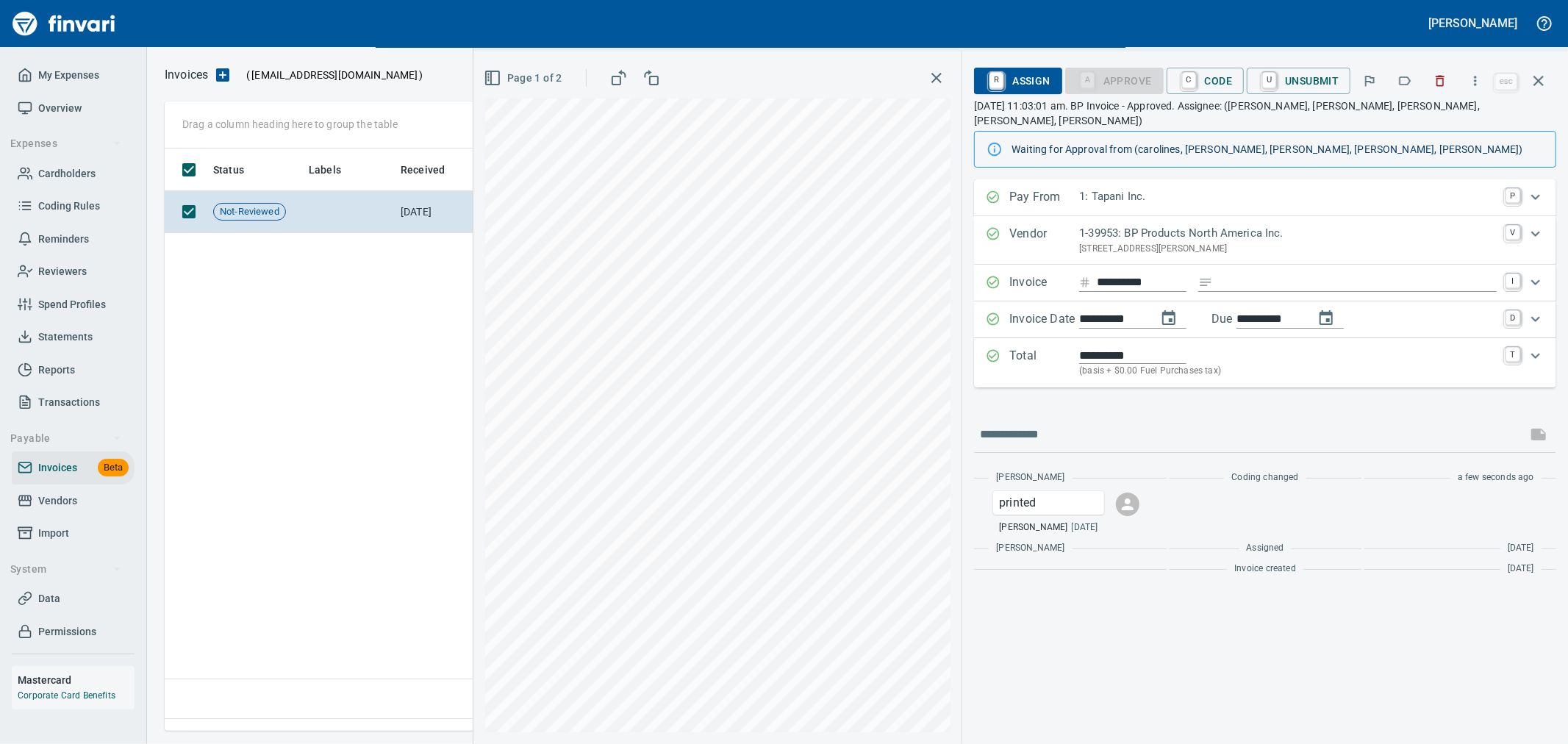
scroll to position [0, 0]
click at [1214, 83] on span "C Code" at bounding box center [1206, 81] width 54 height 25
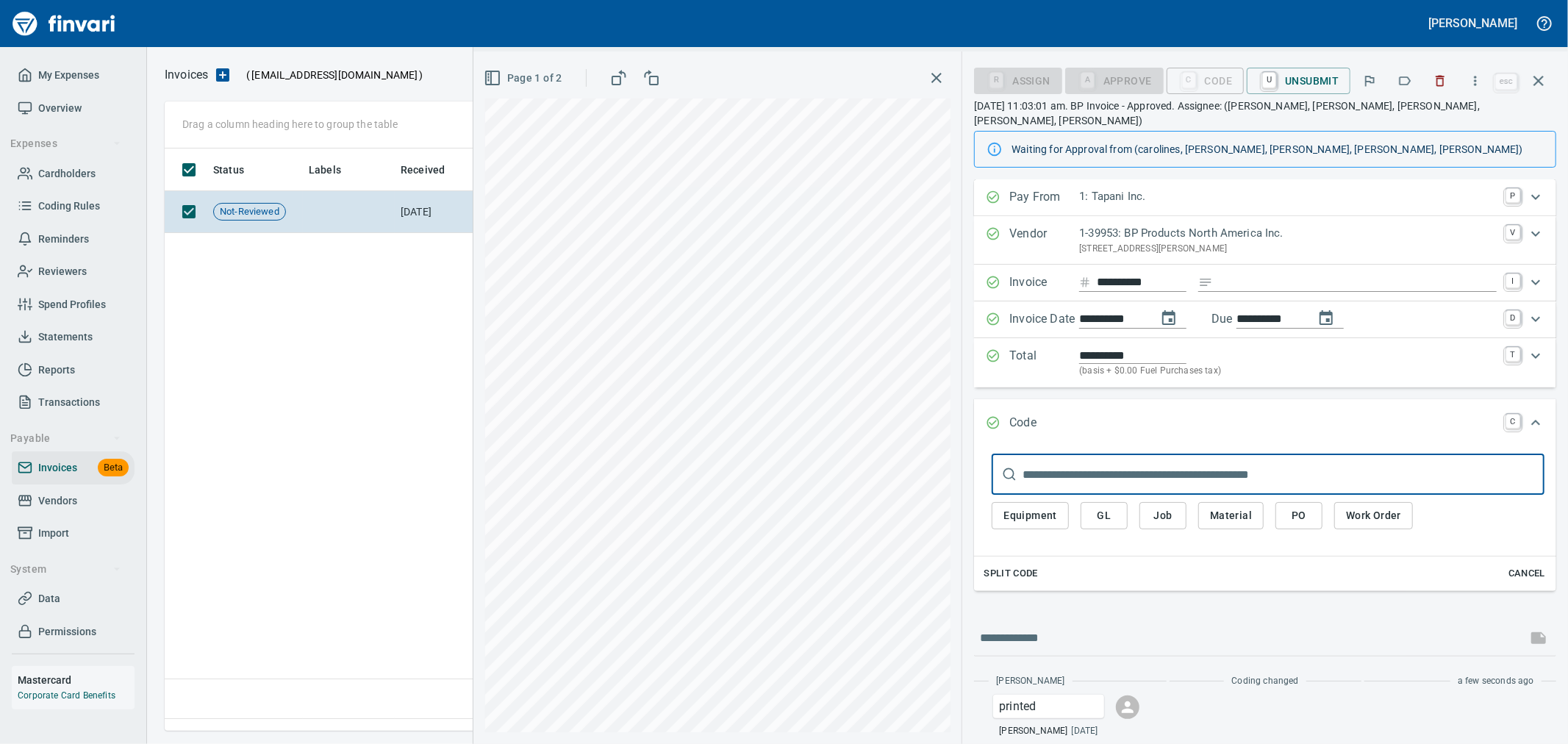
scroll to position [557, 1373]
